Goal: Complete application form: Complete application form

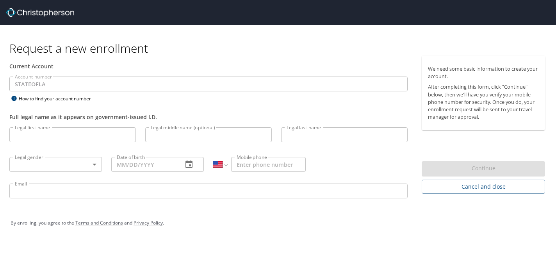
select select "US"
click at [105, 130] on input "Legal first name" at bounding box center [72, 134] width 126 height 15
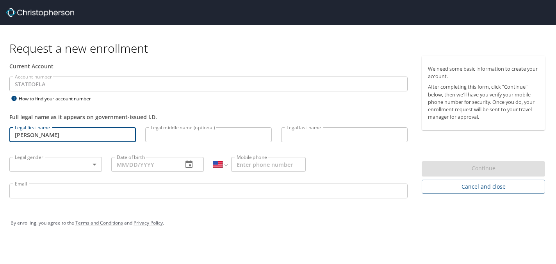
type input "[PERSON_NAME]"
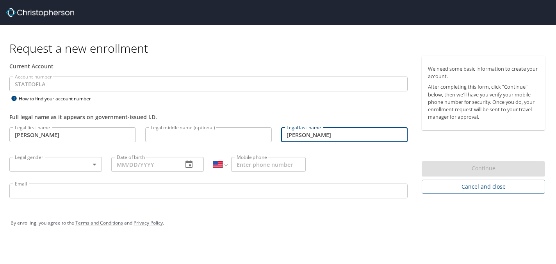
type input "[PERSON_NAME]"
click at [212, 144] on p at bounding box center [208, 143] width 126 height 2
click at [57, 162] on body "Request a new enrollment Current Account Account number STATEOFLA Account numbe…" at bounding box center [278, 132] width 556 height 264
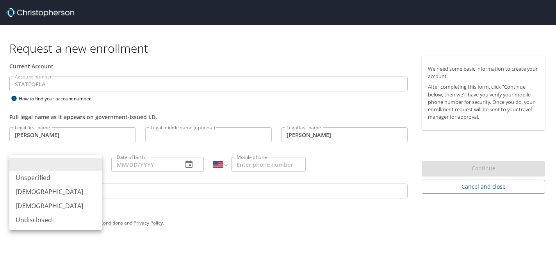
click at [60, 204] on li "[DEMOGRAPHIC_DATA]" at bounding box center [55, 206] width 92 height 14
type input "[DEMOGRAPHIC_DATA]"
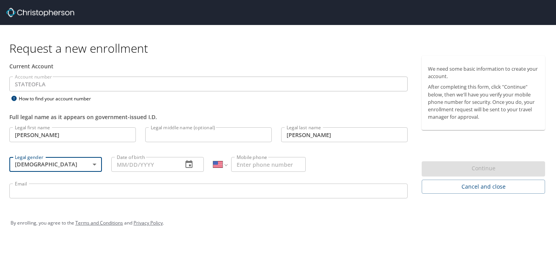
click at [170, 165] on input "Date of birth" at bounding box center [143, 164] width 65 height 15
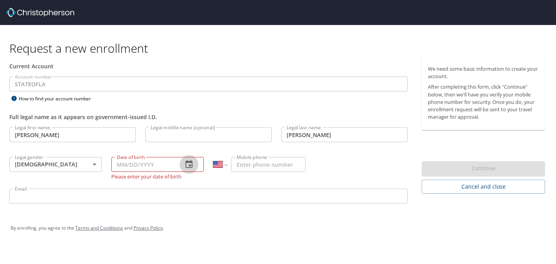
click at [188, 165] on icon "button" at bounding box center [188, 164] width 9 height 9
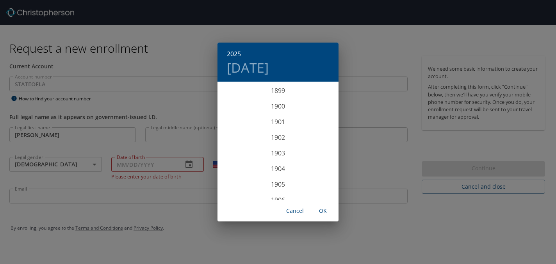
scroll to position [1919, 0]
click at [163, 165] on div "2025 [DATE] 1900 1901 1902 1903 1904 1905 1906 1907 1908 1909 1910 1911 1912 19…" at bounding box center [278, 132] width 556 height 264
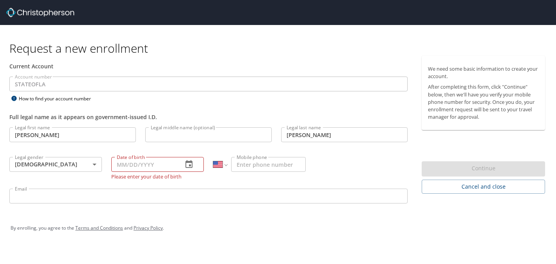
click at [132, 168] on input "Date of birth" at bounding box center [143, 164] width 65 height 15
type input "[DATE]"
click at [250, 164] on input "Mobile phone" at bounding box center [268, 164] width 75 height 15
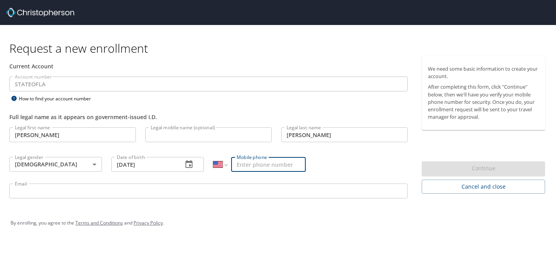
type input "[PHONE_NUMBER]"
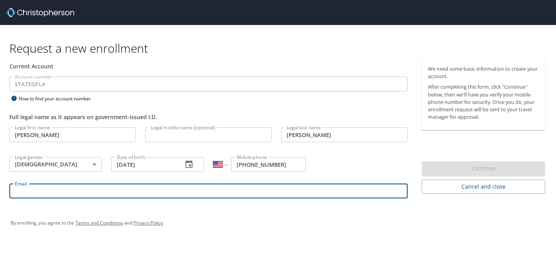
click at [259, 194] on input "Email" at bounding box center [208, 190] width 398 height 15
type input "[EMAIL_ADDRESS][DOMAIN_NAME]"
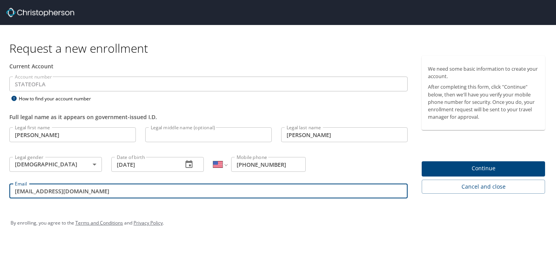
click at [433, 173] on span "Continue" at bounding box center [483, 168] width 111 height 10
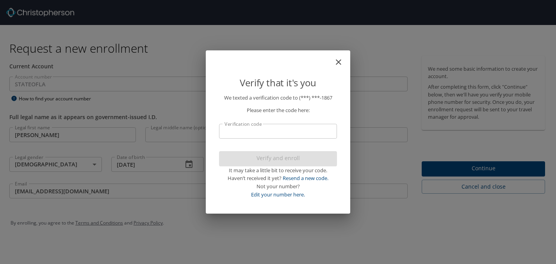
click at [312, 132] on input "Verification code" at bounding box center [278, 131] width 118 height 15
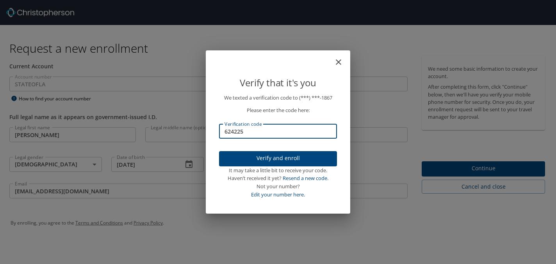
type input "624225"
click at [305, 164] on button "Verify and enroll" at bounding box center [278, 158] width 118 height 15
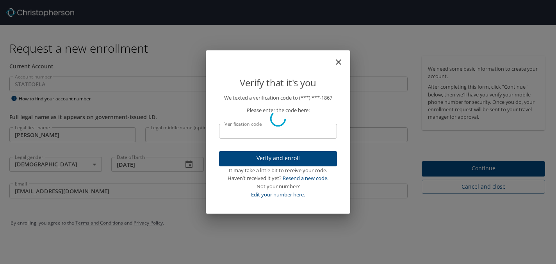
click at [469, 147] on div "Verify that it's you We texted a verification code to (***) ***- 1867 Please en…" at bounding box center [278, 132] width 556 height 264
click at [462, 169] on div "Verify that it's you We texted a verification code to (***) ***- 1867 Please en…" at bounding box center [278, 132] width 556 height 264
click at [344, 228] on div "Verify that it's you We texted a verification code to (***) ***- 1867 Please en…" at bounding box center [278, 132] width 556 height 264
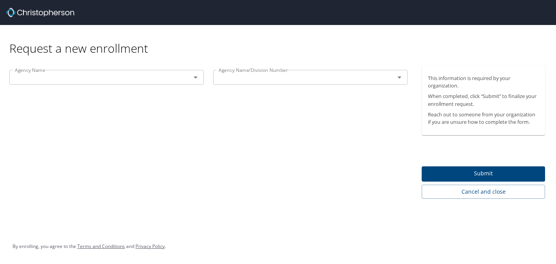
click at [198, 76] on icon "Open" at bounding box center [195, 77] width 9 height 9
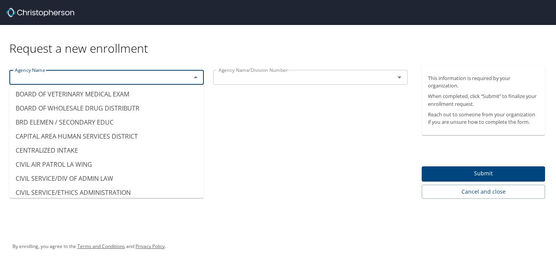
scroll to position [611, 0]
